Goal: Check status: Check status

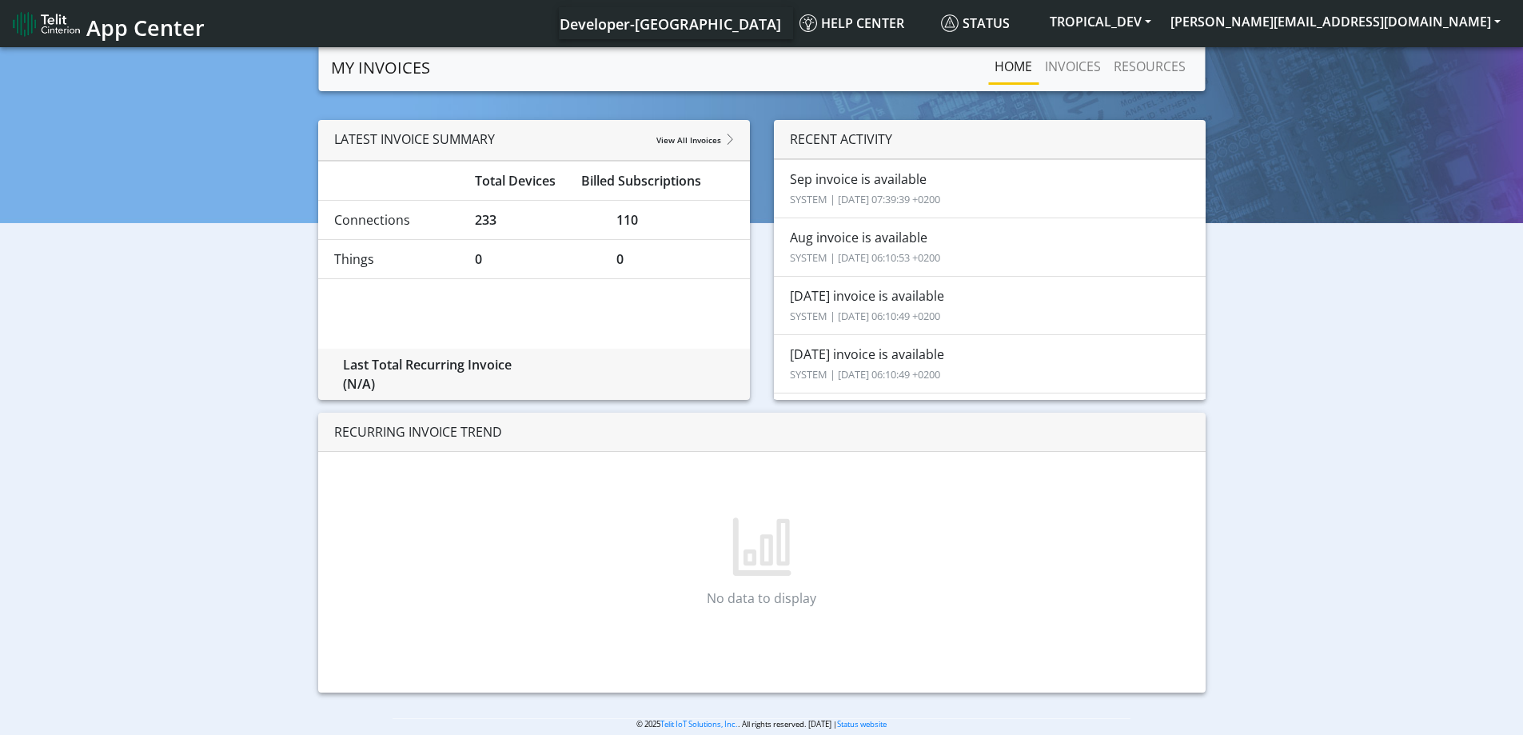
drag, startPoint x: 1437, startPoint y: 0, endPoint x: 273, endPoint y: 202, distance: 1181.7
click at [273, 202] on div "LATEST INVOICE SUMMARY View All Invoices Total Devices Billed Subscriptions Con…" at bounding box center [761, 412] width 1499 height 585
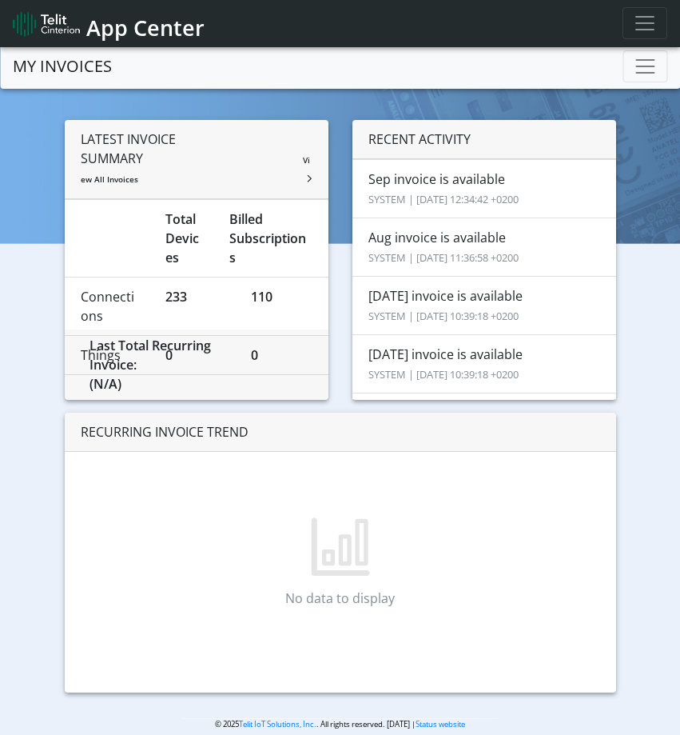
click at [668, 416] on section "MY INVOICES Home INVOICES RESOURCES LATEST INVOICE SUMMARY View All Invoices To…" at bounding box center [340, 399] width 680 height 711
